Goal: Browse casually

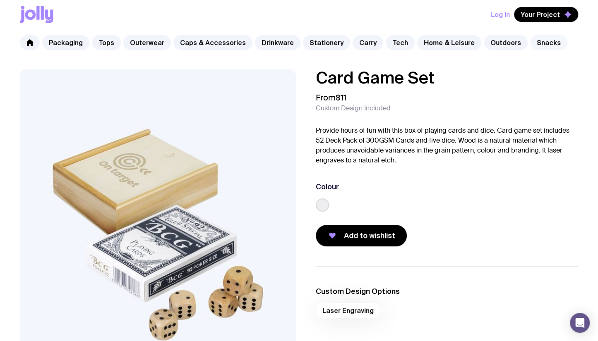
click at [532, 43] on link "Snacks" at bounding box center [548, 42] width 37 height 15
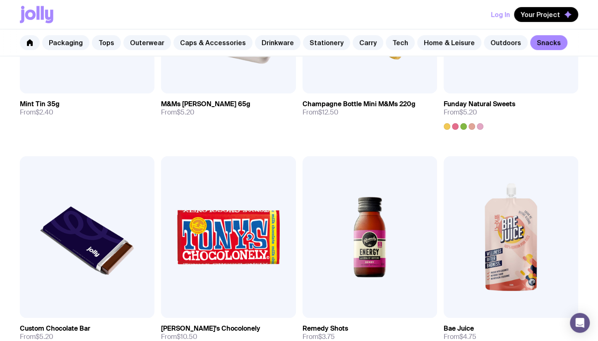
scroll to position [357, 0]
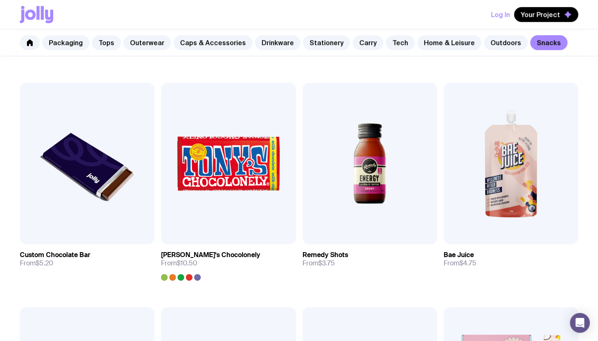
drag, startPoint x: 260, startPoint y: 64, endPoint x: 257, endPoint y: 69, distance: 5.2
click at [257, 69] on div "Add to wishlist View Mint Tin 35g From $2.40 Add to wishlist View M&Ms Tin 65g …" at bounding box center [299, 196] width 598 height 675
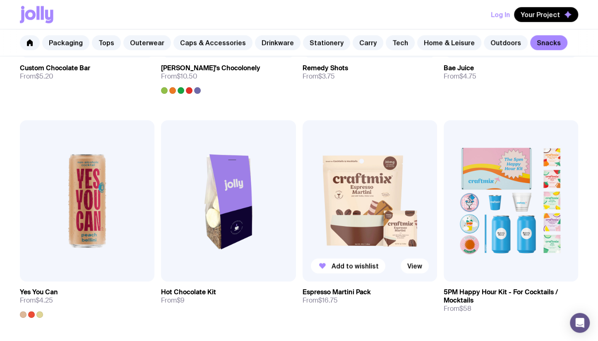
scroll to position [662, 0]
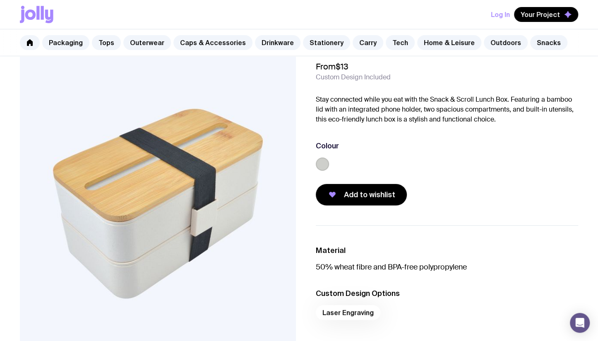
scroll to position [31, 0]
click at [290, 17] on div "Log In Your Project" at bounding box center [299, 14] width 558 height 29
click at [307, 131] on div "Snack & Scroll Lunch Box From $13 Custom Design Included Stay connected while y…" at bounding box center [440, 121] width 276 height 167
click at [358, 44] on link "Carry" at bounding box center [367, 42] width 31 height 15
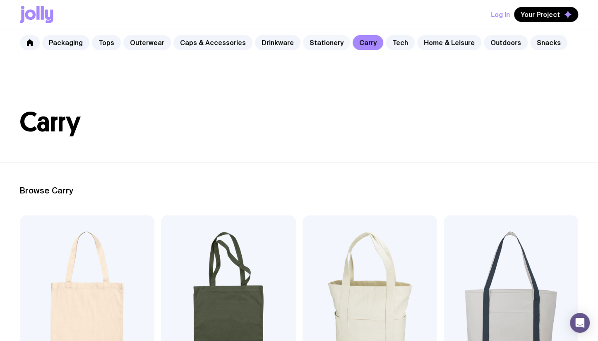
click at [305, 42] on link "Stationery" at bounding box center [326, 42] width 47 height 15
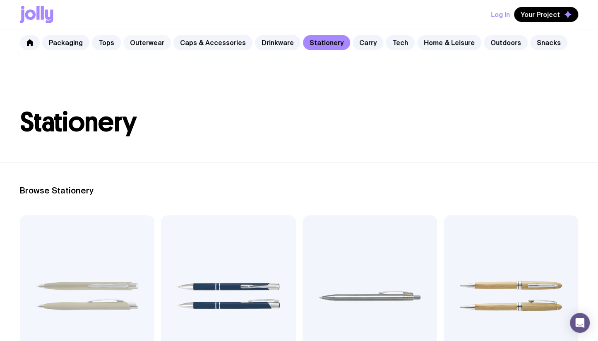
click at [143, 40] on link "Outerwear" at bounding box center [147, 42] width 48 height 15
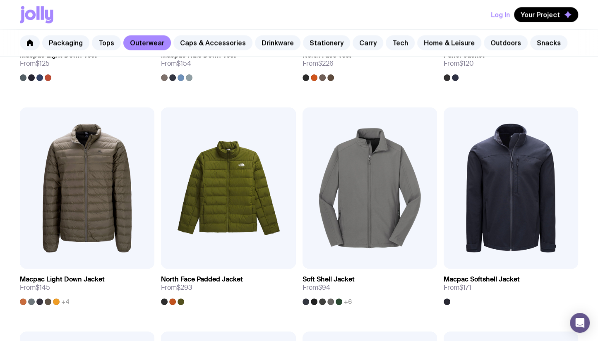
scroll to position [509, 0]
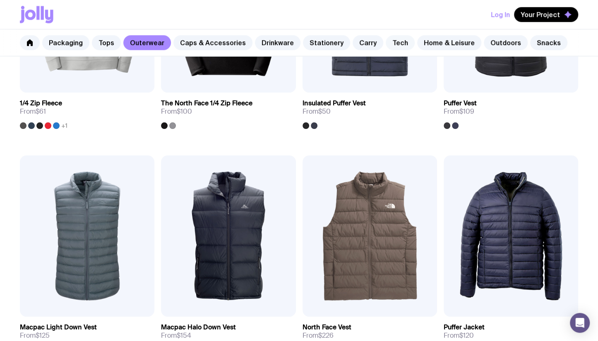
click at [395, 43] on link "Tech" at bounding box center [400, 42] width 29 height 15
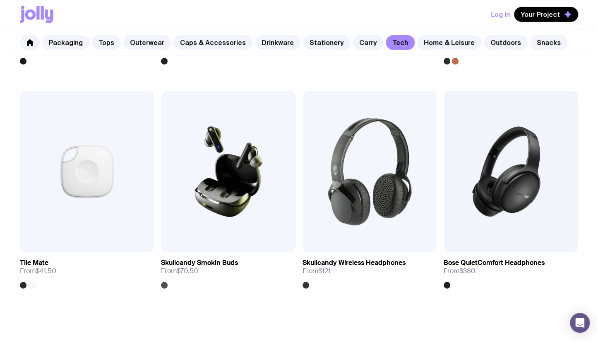
scroll to position [1542, 0]
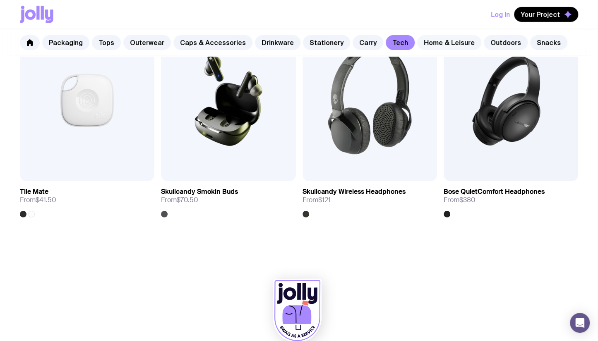
click at [429, 43] on link "Home & Leisure" at bounding box center [449, 42] width 64 height 15
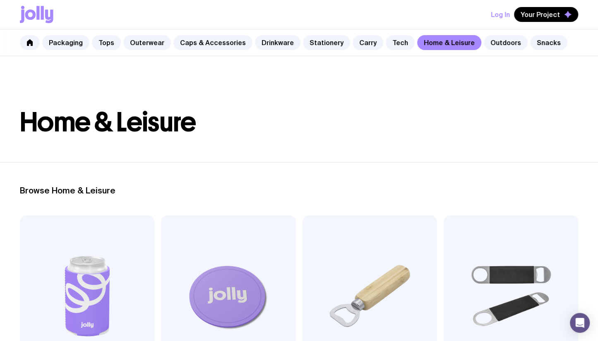
scroll to position [4, 0]
